Goal: Information Seeking & Learning: Compare options

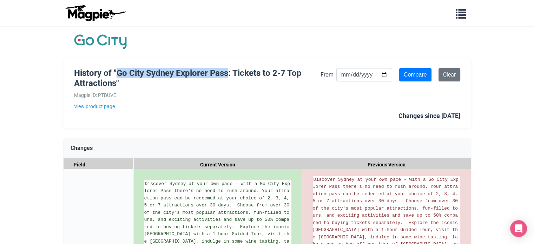
drag, startPoint x: 118, startPoint y: 73, endPoint x: 227, endPoint y: 71, distance: 108.8
click at [227, 71] on h1 "History of "Go City Sydney Explorer Pass: Tickets to 2-7 Top Attractions"" at bounding box center [197, 78] width 246 height 20
copy h1 "Go City Sydney Explorer Pass"
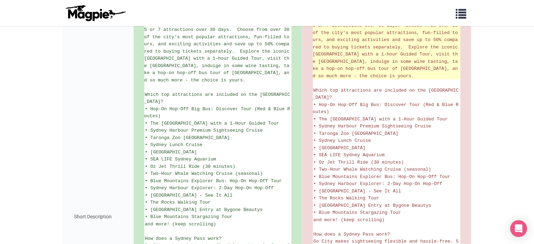
scroll to position [210, 0]
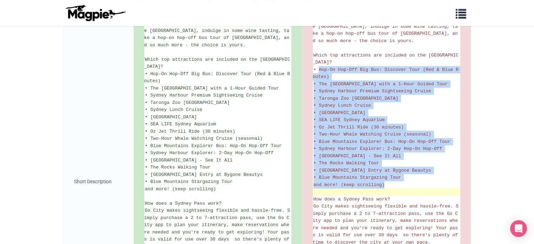
drag, startPoint x: 319, startPoint y: 66, endPoint x: 398, endPoint y: 186, distance: 144.1
click at [398, 186] on ul "Discover Sydney at your own pace - with a Go City Explorer Pass there's no need…" at bounding box center [386, 181] width 147 height 433
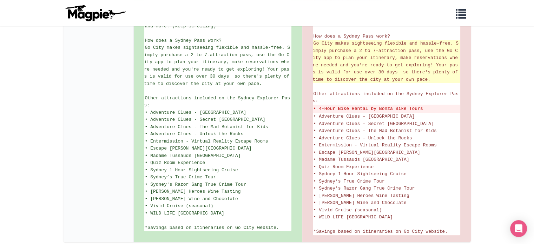
scroll to position [386, 0]
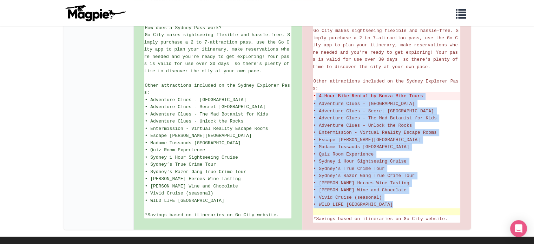
drag, startPoint x: 316, startPoint y: 90, endPoint x: 382, endPoint y: 205, distance: 132.0
click at [382, 205] on ul "Discover Sydney at your own pace - with a Go City Explorer Pass there's no need…" at bounding box center [386, 6] width 147 height 433
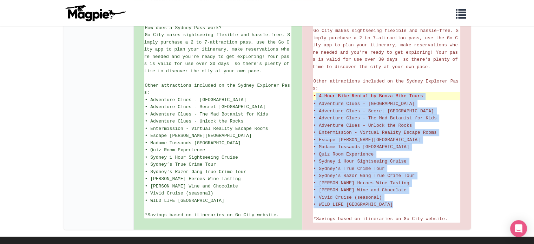
copy ul "4-Hour Bike Rental by Bonza Bike Tours • Adventure Clues - Bloomin' Botanic Gar…"
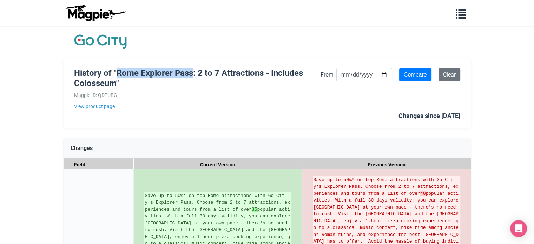
drag, startPoint x: 118, startPoint y: 70, endPoint x: 192, endPoint y: 71, distance: 74.7
click at [192, 71] on h1 "History of "Rome Explorer Pass: 2 to 7 Attractions - Includes Colosseum"" at bounding box center [197, 78] width 246 height 20
copy h1 "Rome Explorer Pass"
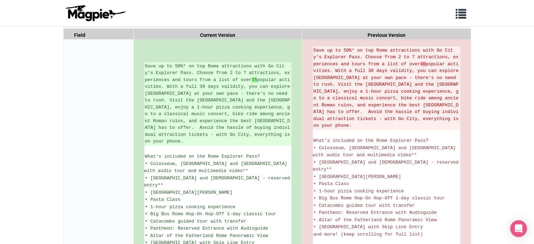
scroll to position [140, 0]
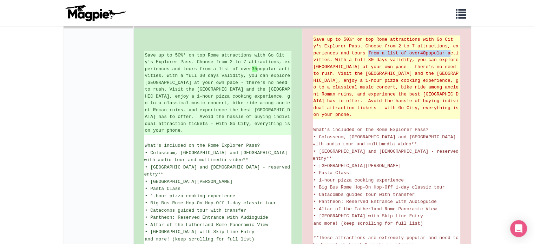
drag, startPoint x: 369, startPoint y: 53, endPoint x: 452, endPoint y: 54, distance: 83.1
click at [452, 54] on del "Save up to 50%* on top Rome attractions with Go City's Explorer Pass. Choose fr…" at bounding box center [386, 77] width 146 height 82
copy del "from a list of over 40 popular"
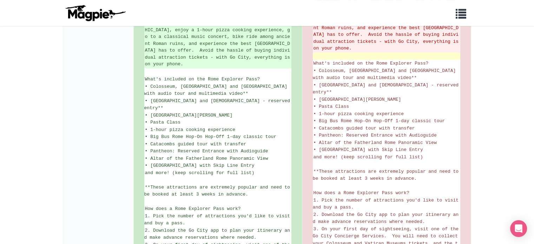
scroll to position [210, 0]
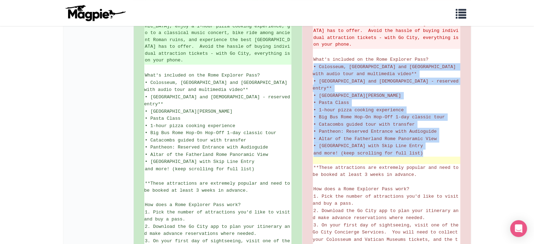
drag, startPoint x: 334, startPoint y: 84, endPoint x: 429, endPoint y: 152, distance: 117.2
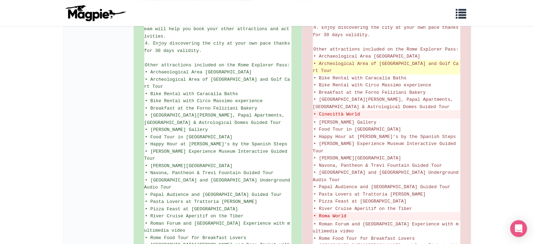
scroll to position [456, 0]
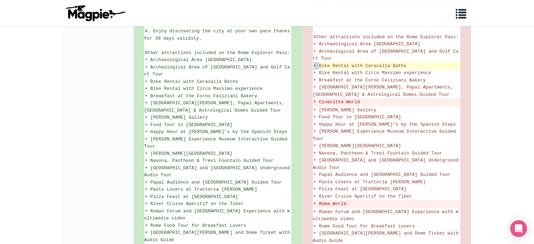
drag, startPoint x: 319, startPoint y: 47, endPoint x: 410, endPoint y: 52, distance: 91.3
click at [410, 62] on li "• Bike Rental with Caracalla Baths" at bounding box center [386, 65] width 147 height 7
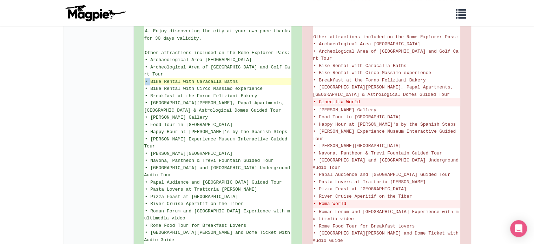
drag, startPoint x: 151, startPoint y: 63, endPoint x: 238, endPoint y: 64, distance: 87.4
click at [238, 78] on li "• Bike Rental with Caracalla Baths" at bounding box center [217, 81] width 147 height 7
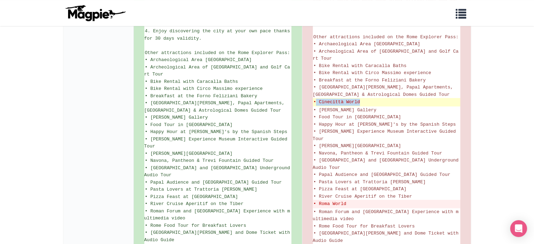
drag, startPoint x: 351, startPoint y: 86, endPoint x: 316, endPoint y: 86, distance: 35.4
click at [316, 99] on del "• Cinecittà World" at bounding box center [386, 102] width 146 height 7
copy del "Cinecittà World"
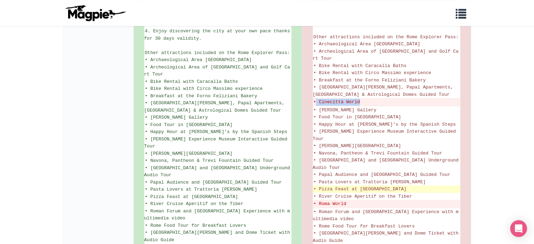
scroll to position [491, 0]
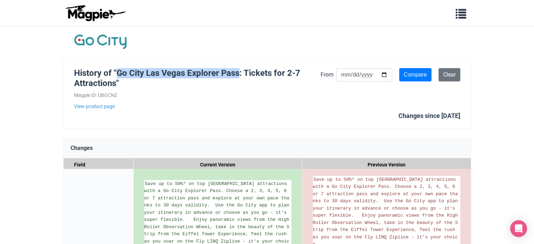
drag, startPoint x: 116, startPoint y: 69, endPoint x: 237, endPoint y: 71, distance: 120.7
click at [237, 71] on h1 "History of "Go City Las Vegas Explorer Pass: Tickets for 2-7 Attractions"" at bounding box center [197, 78] width 246 height 20
copy h1 "Go City Las Vegas Explorer Pass"
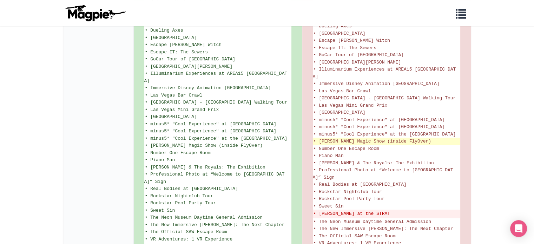
scroll to position [518, 0]
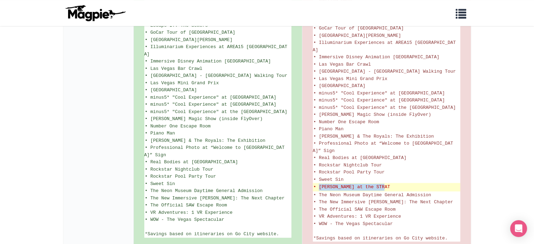
drag, startPoint x: 391, startPoint y: 144, endPoint x: 318, endPoint y: 145, distance: 73.0
click at [318, 183] on del "• Terry Fator at the STRAT" at bounding box center [386, 186] width 146 height 7
copy del "Terry Fator at the STRAT"
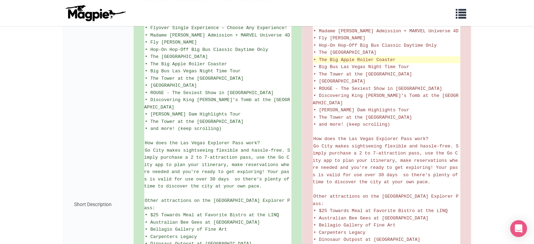
scroll to position [316, 0]
